Goal: Navigation & Orientation: Go to known website

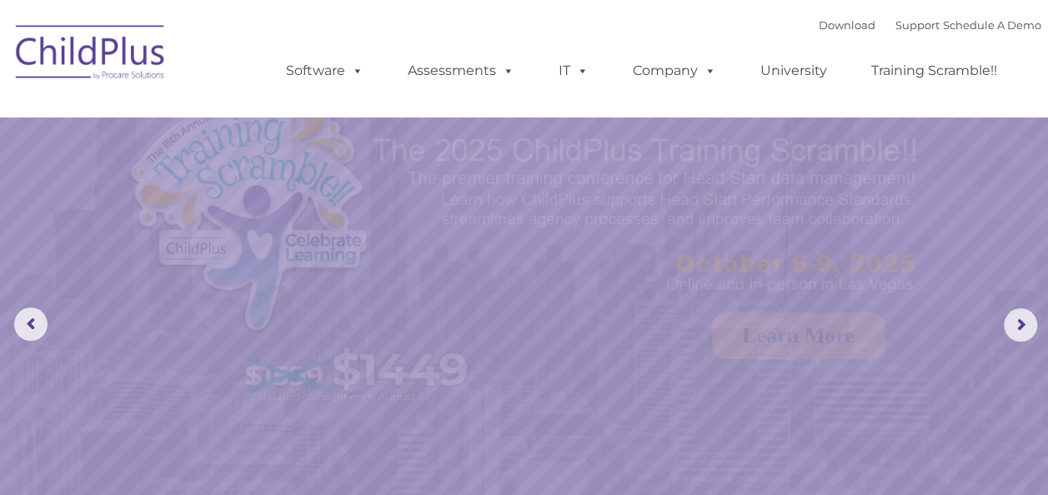
select select "MEDIUM"
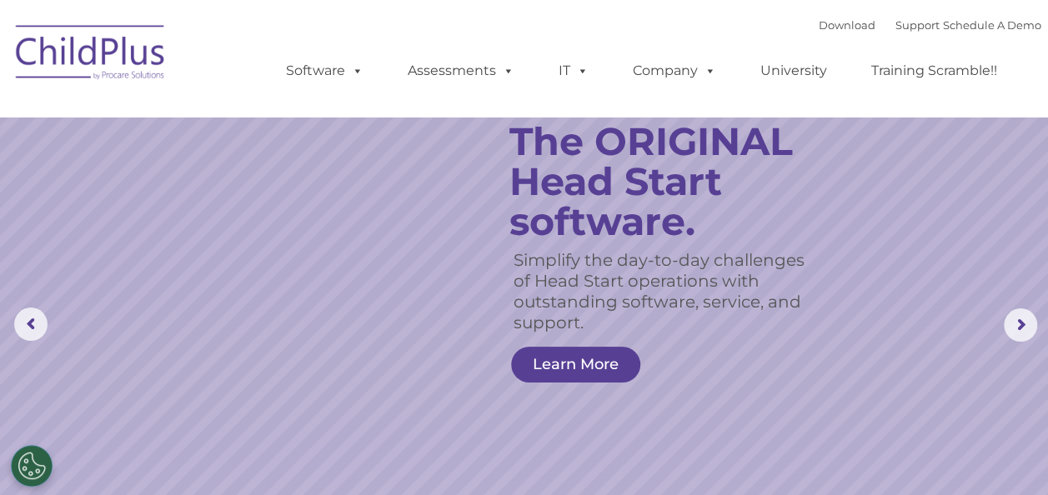
click at [53, 62] on img at bounding box center [91, 54] width 167 height 83
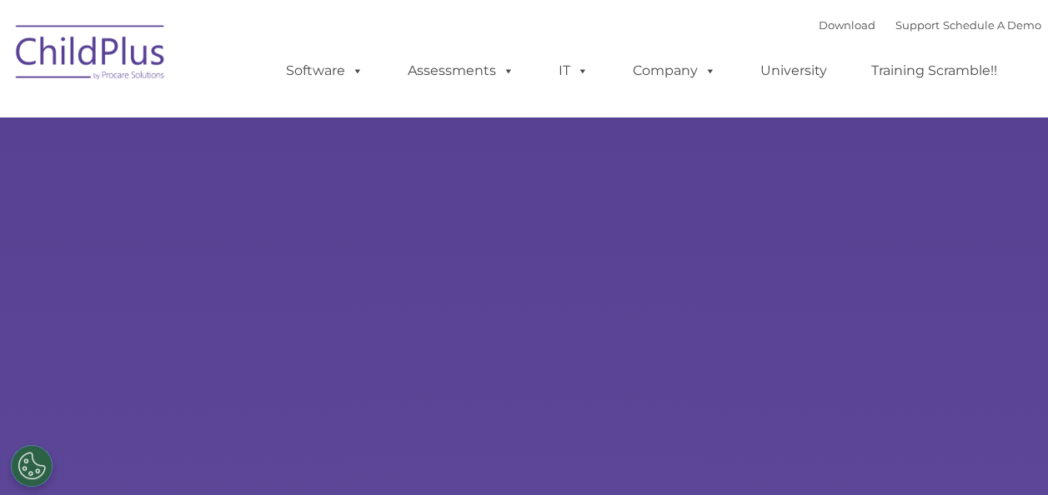
type input ""
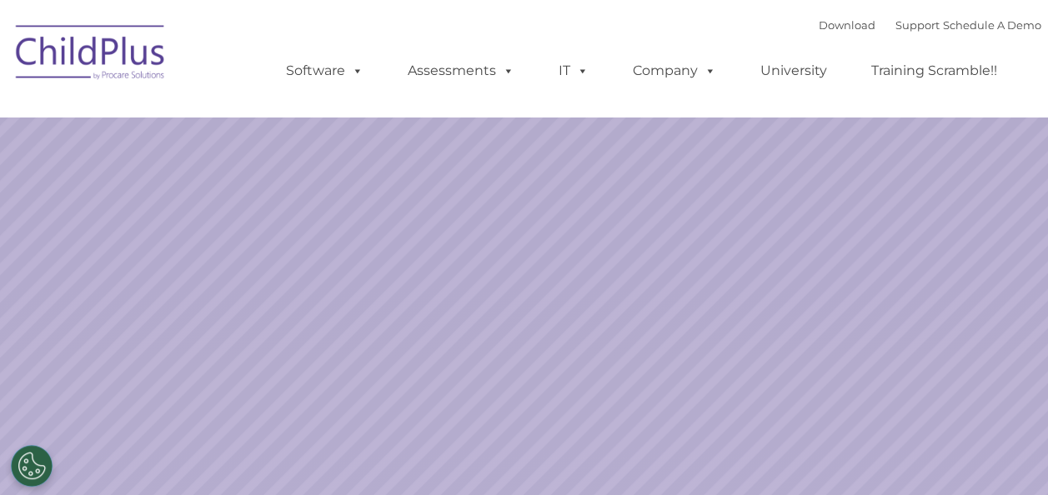
select select "MEDIUM"
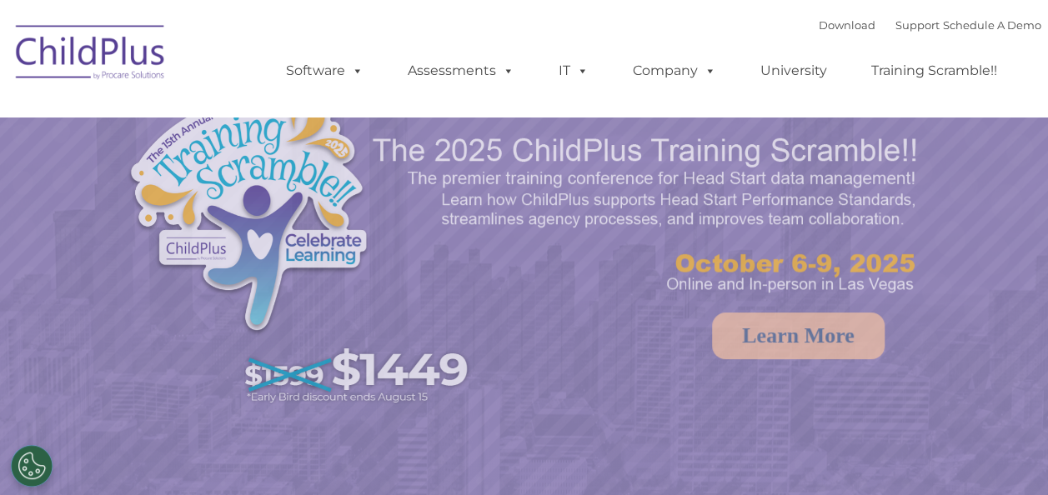
select select "MEDIUM"
